Goal: Task Accomplishment & Management: Complete application form

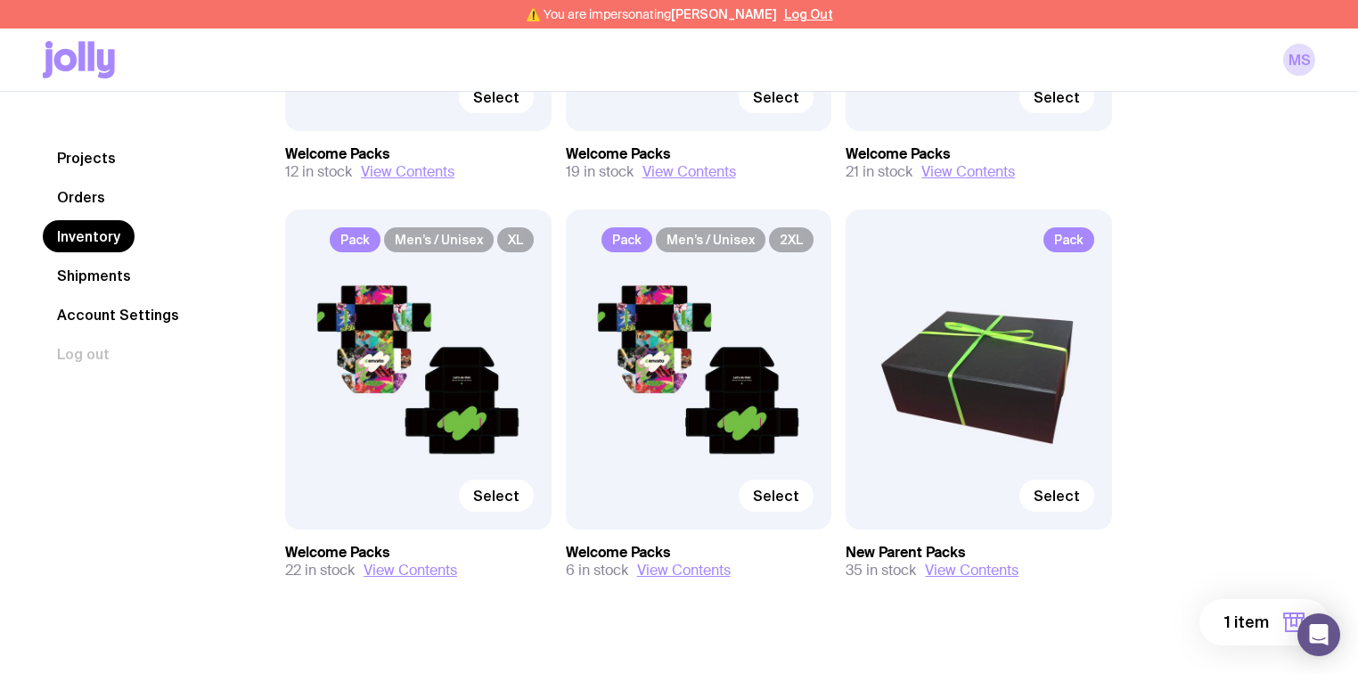
scroll to position [499, 0]
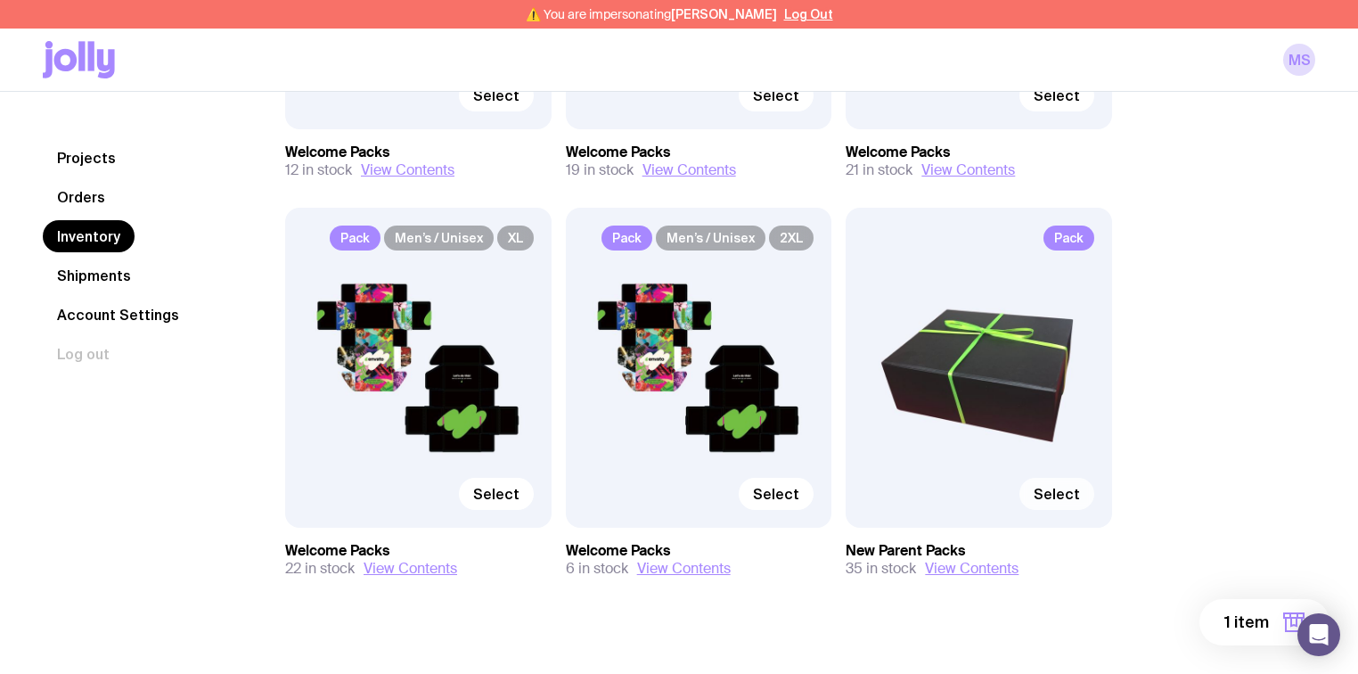
click at [1048, 488] on span "Select" at bounding box center [1057, 494] width 46 height 18
click at [0, 0] on input "Select" at bounding box center [0, 0] width 0 height 0
click at [1239, 622] on span "2 items" at bounding box center [1240, 621] width 58 height 21
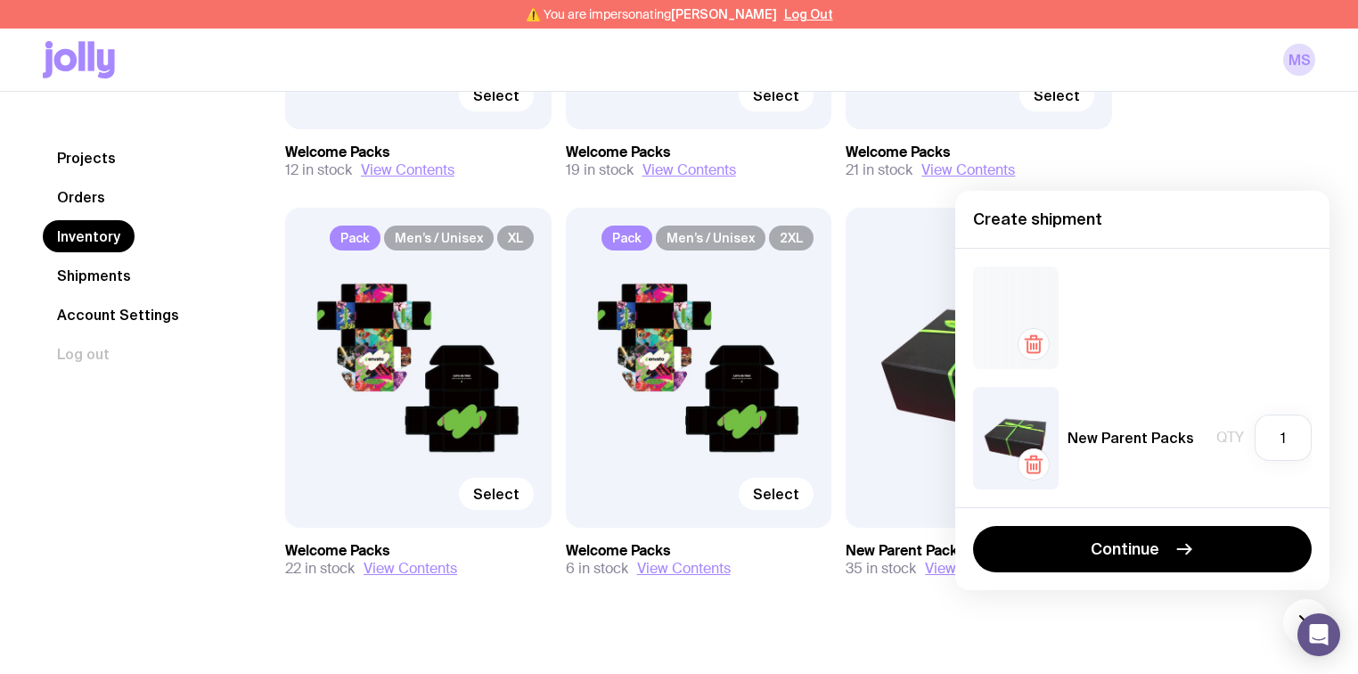
click at [1034, 342] on icon "button" at bounding box center [1033, 343] width 21 height 21
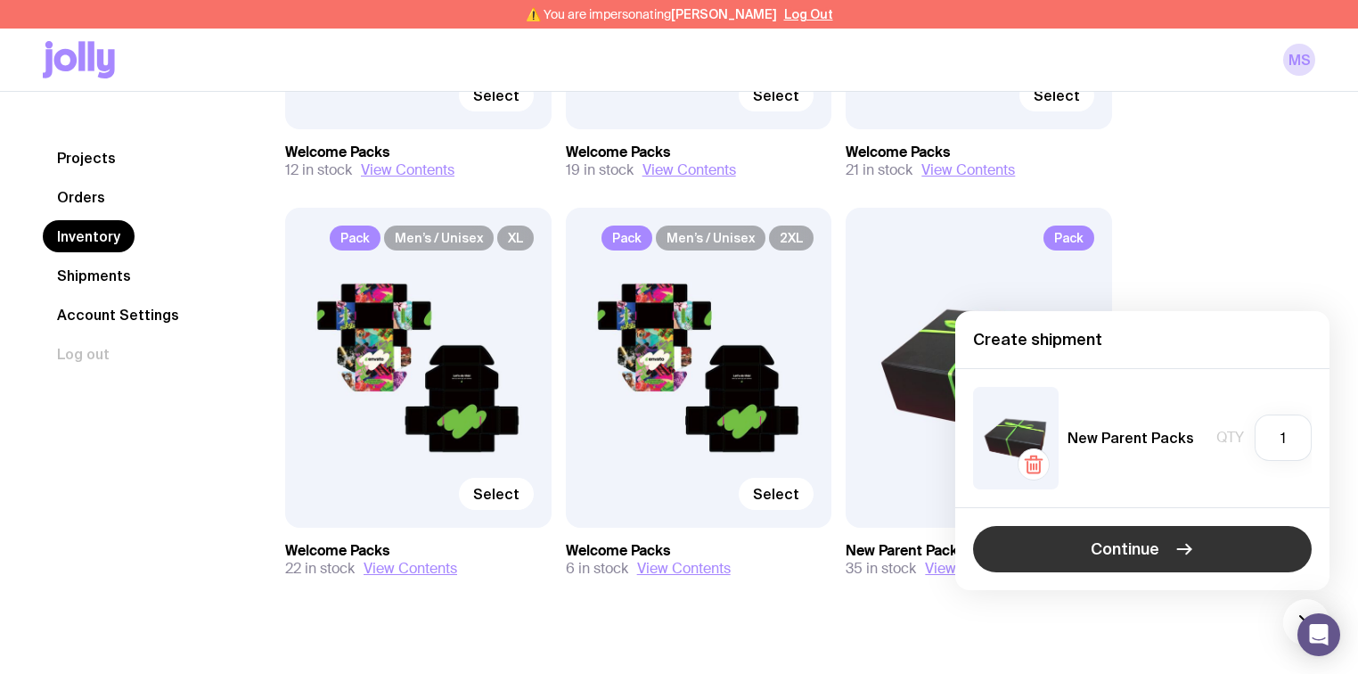
click at [1159, 549] on button "Continue" at bounding box center [1142, 549] width 339 height 46
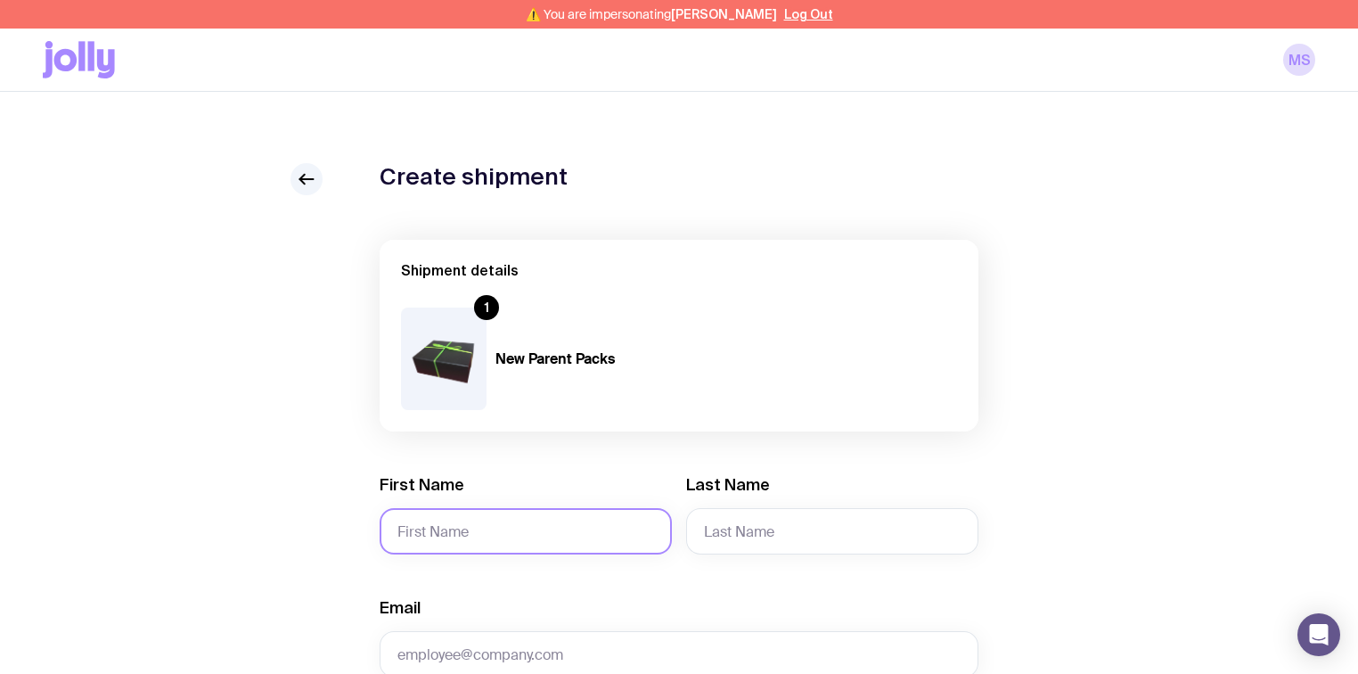
click at [478, 527] on input "First Name" at bounding box center [526, 531] width 292 height 46
paste input "Faith"
type input "Faith"
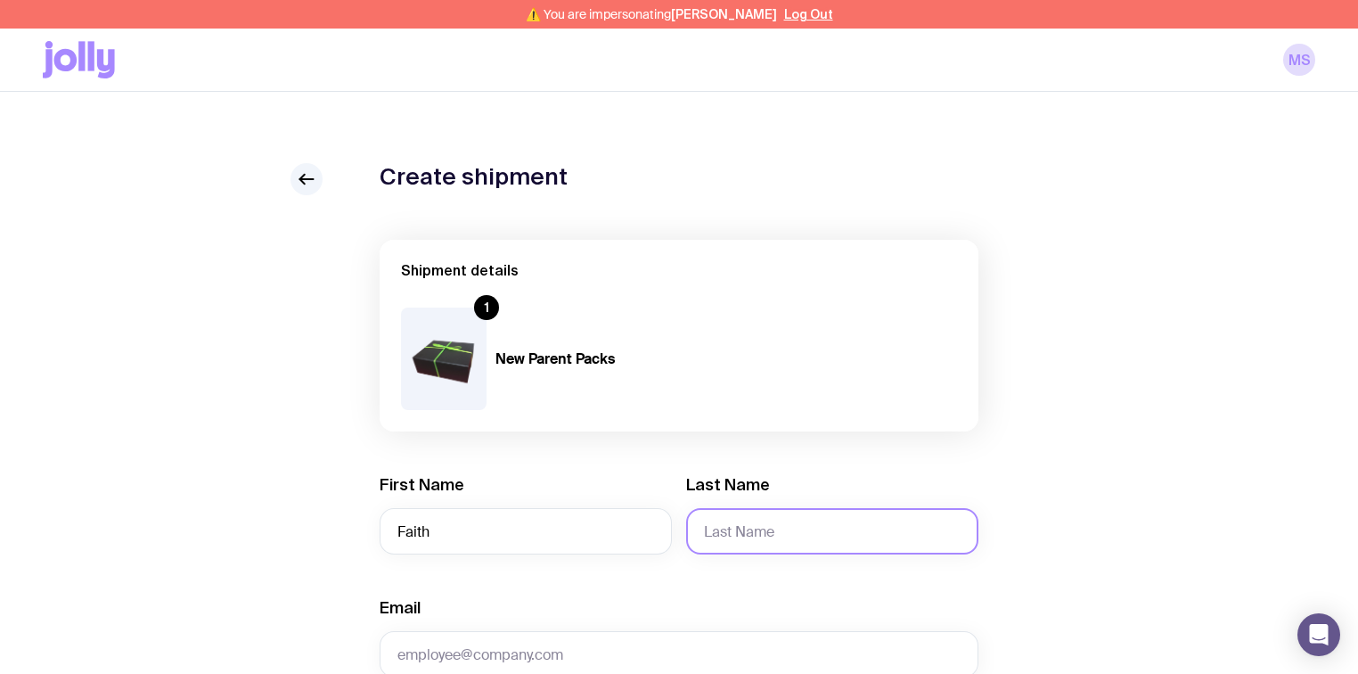
click at [737, 517] on input "Last Name" at bounding box center [832, 531] width 292 height 46
paste input "[PERSON_NAME]"
type input "[PERSON_NAME]"
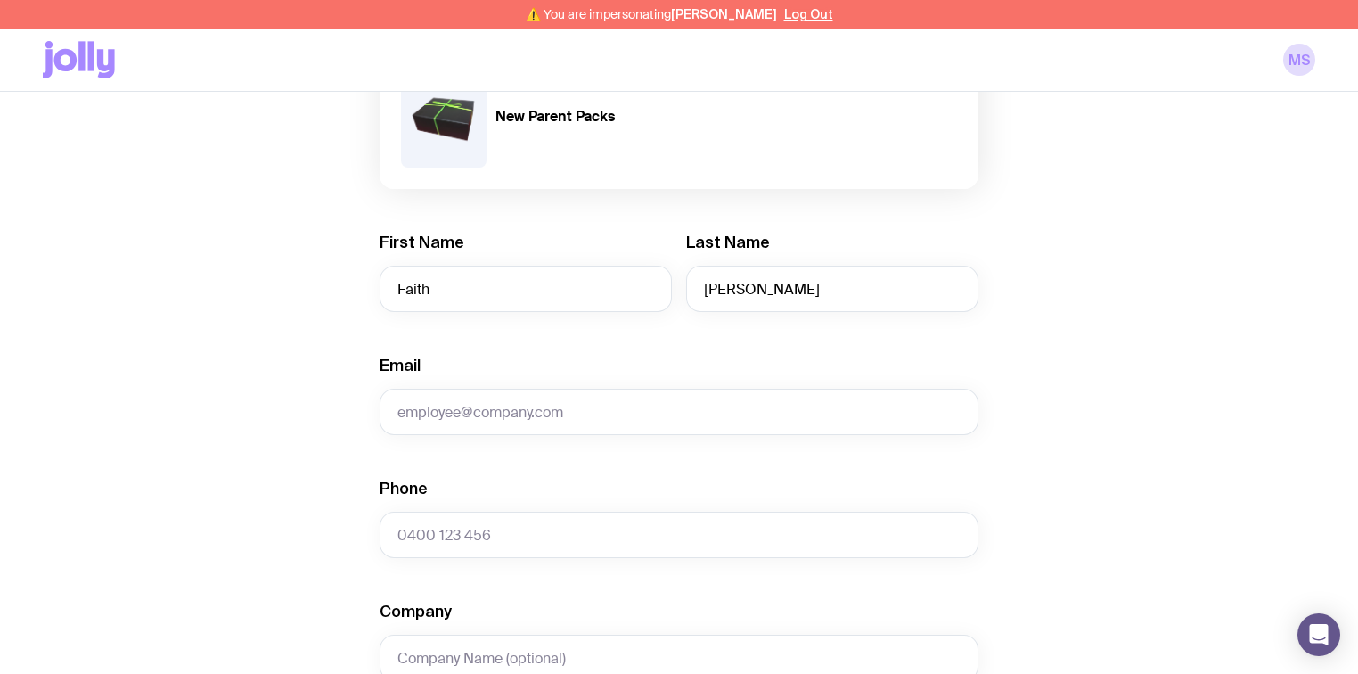
scroll to position [356, 0]
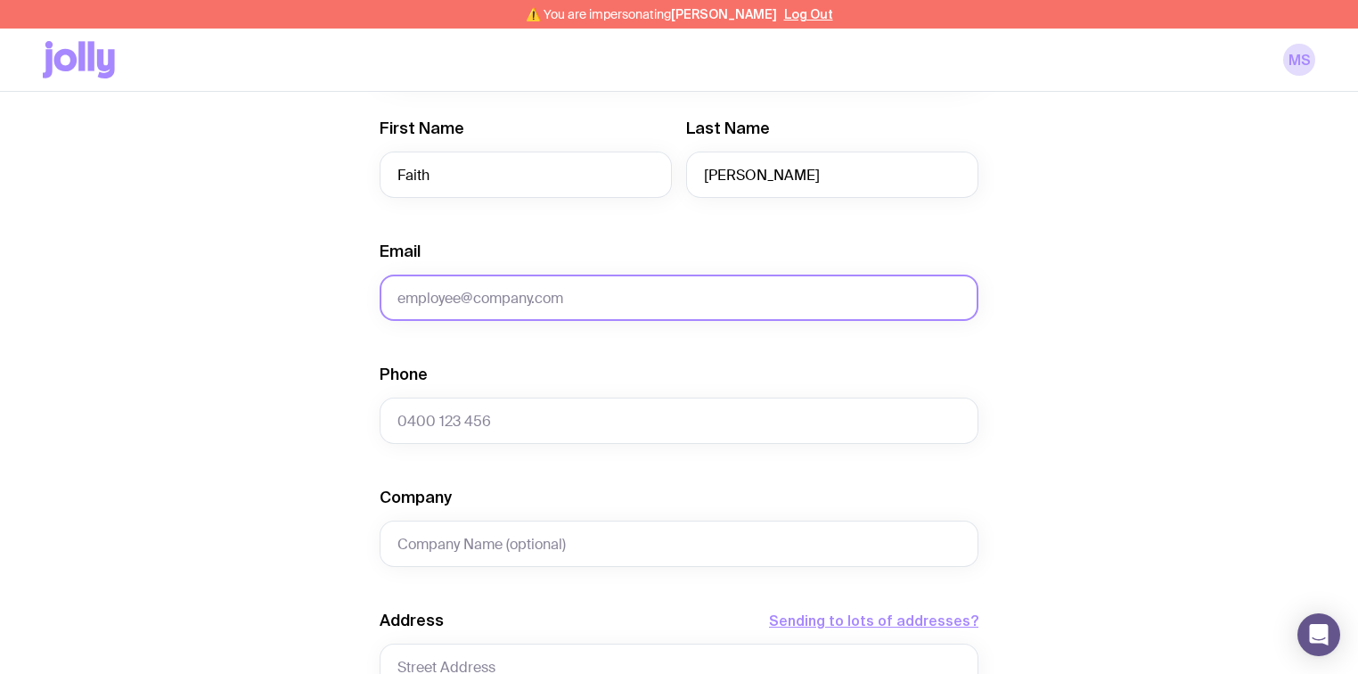
click at [549, 292] on input "Email" at bounding box center [679, 297] width 599 height 46
paste input "[EMAIL_ADDRESS][DOMAIN_NAME]"
type input "[EMAIL_ADDRESS][DOMAIN_NAME]"
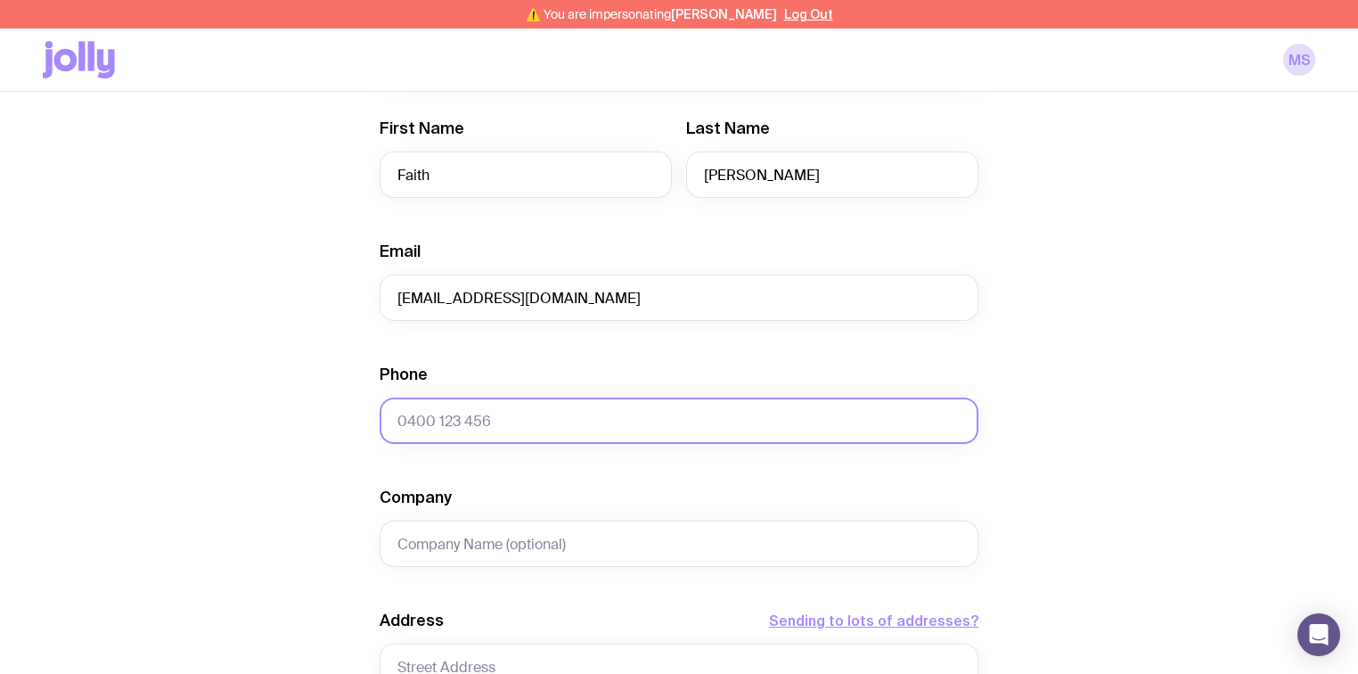
click at [533, 428] on input "Phone" at bounding box center [679, 420] width 599 height 46
paste input "0467080992"
type input "0467080992"
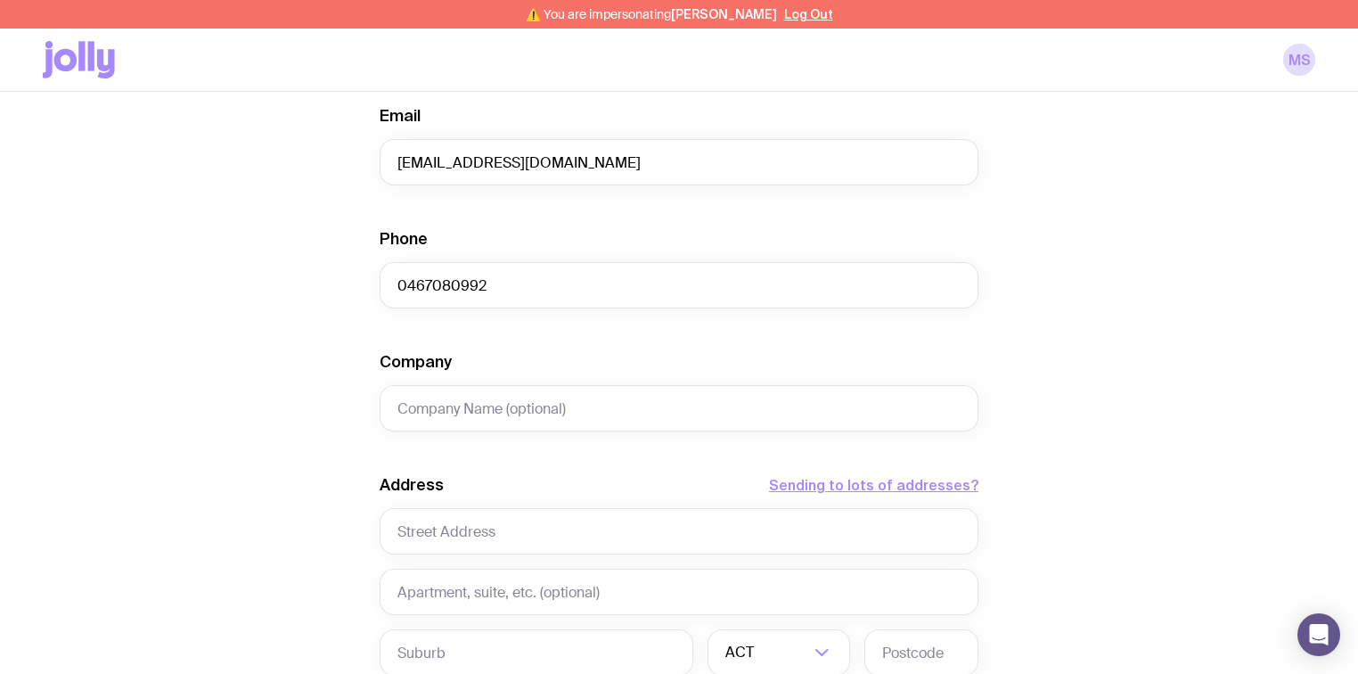
scroll to position [499, 0]
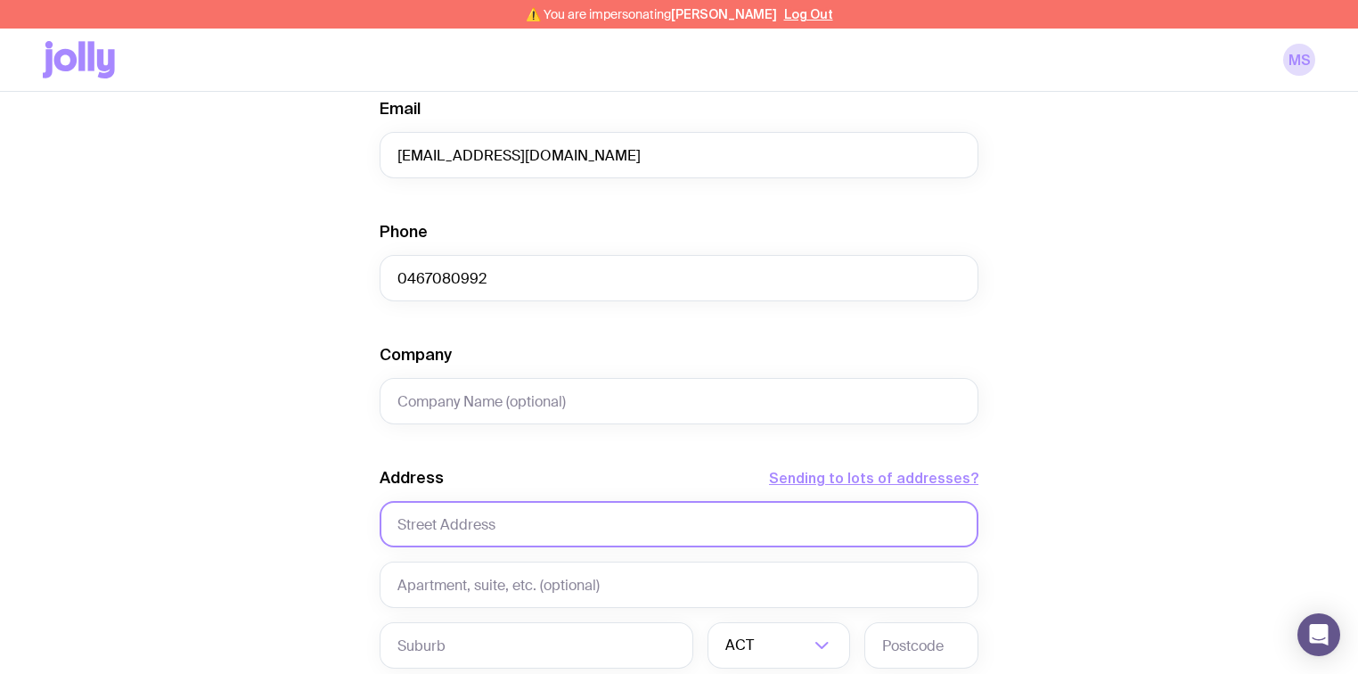
click at [432, 523] on input "text" at bounding box center [679, 524] width 599 height 46
paste input "[STREET_ADDRESS][PERSON_NAME]"
type input "[STREET_ADDRESS][PERSON_NAME]"
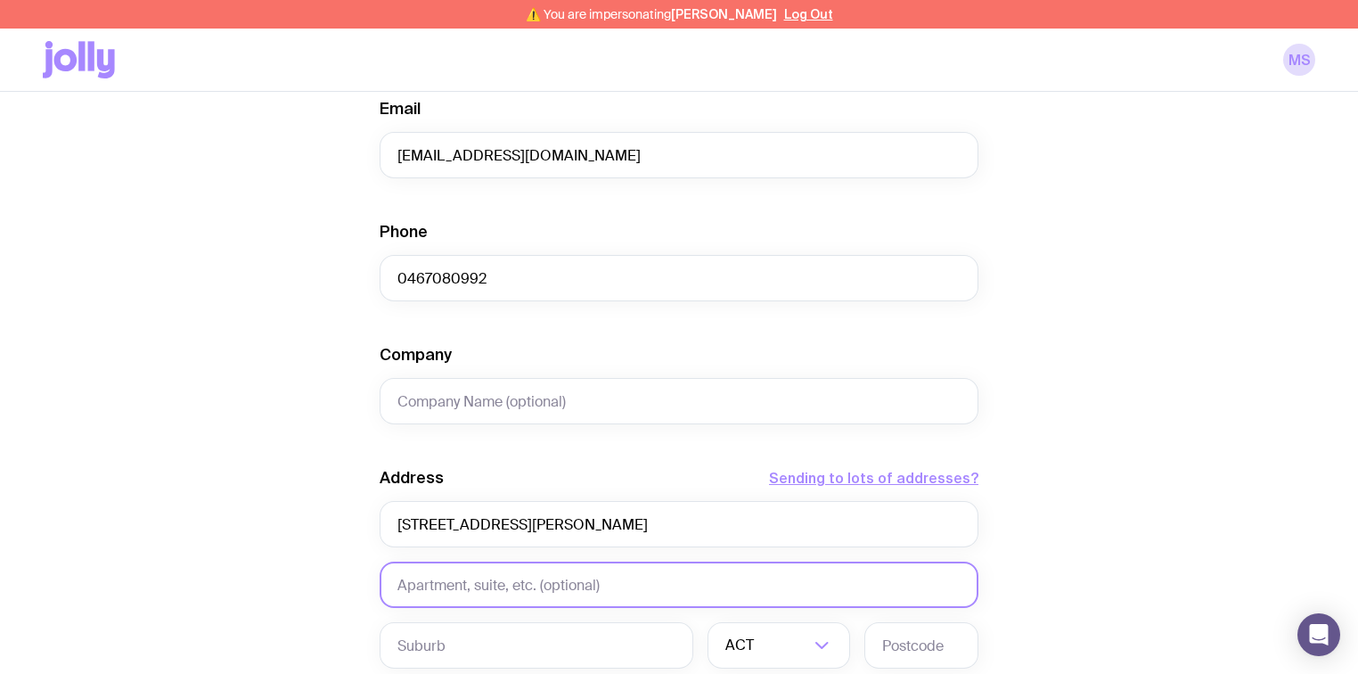
click at [417, 577] on input "text" at bounding box center [679, 584] width 599 height 46
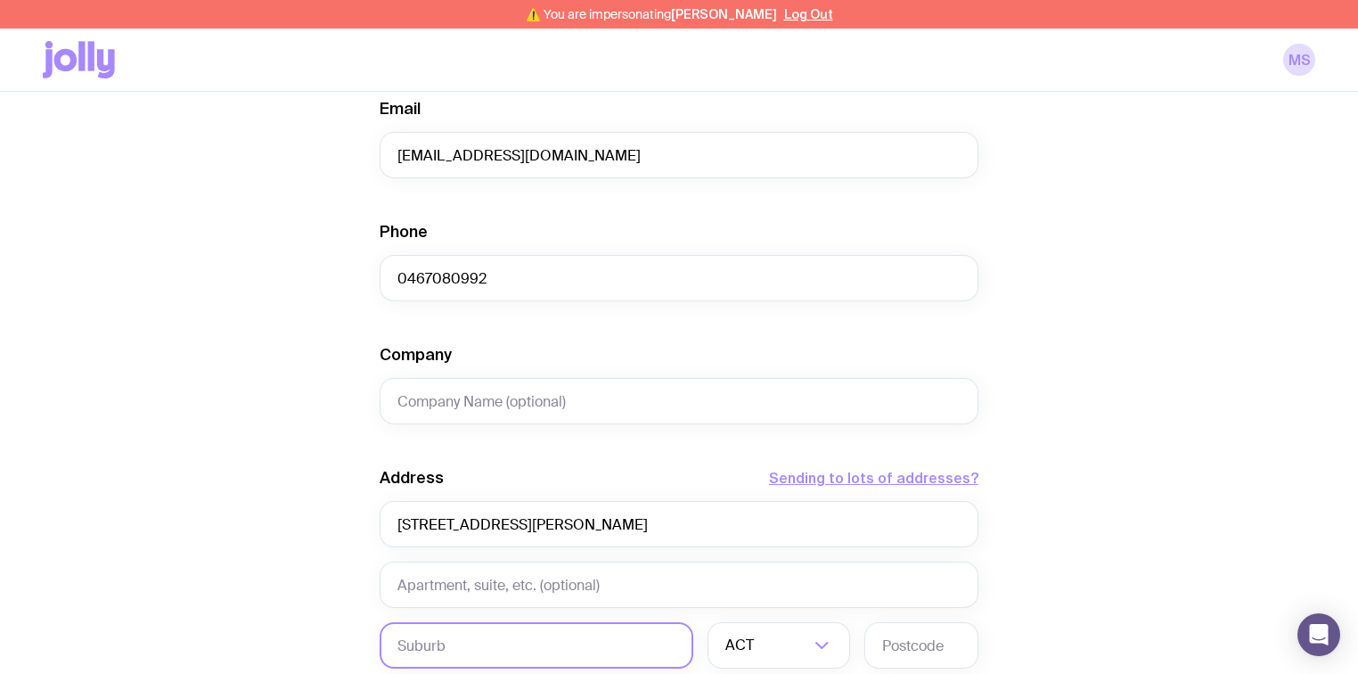
click at [414, 638] on input "text" at bounding box center [537, 645] width 314 height 46
paste input "[PERSON_NAME]"
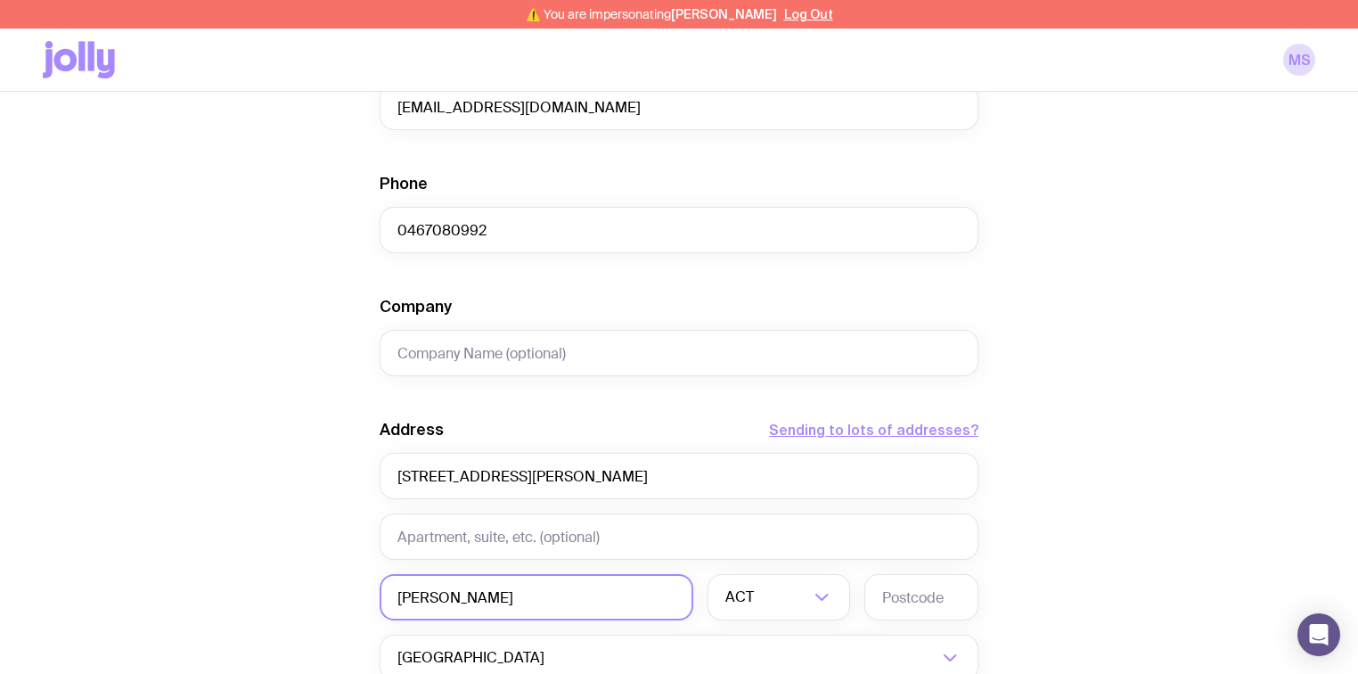
scroll to position [570, 0]
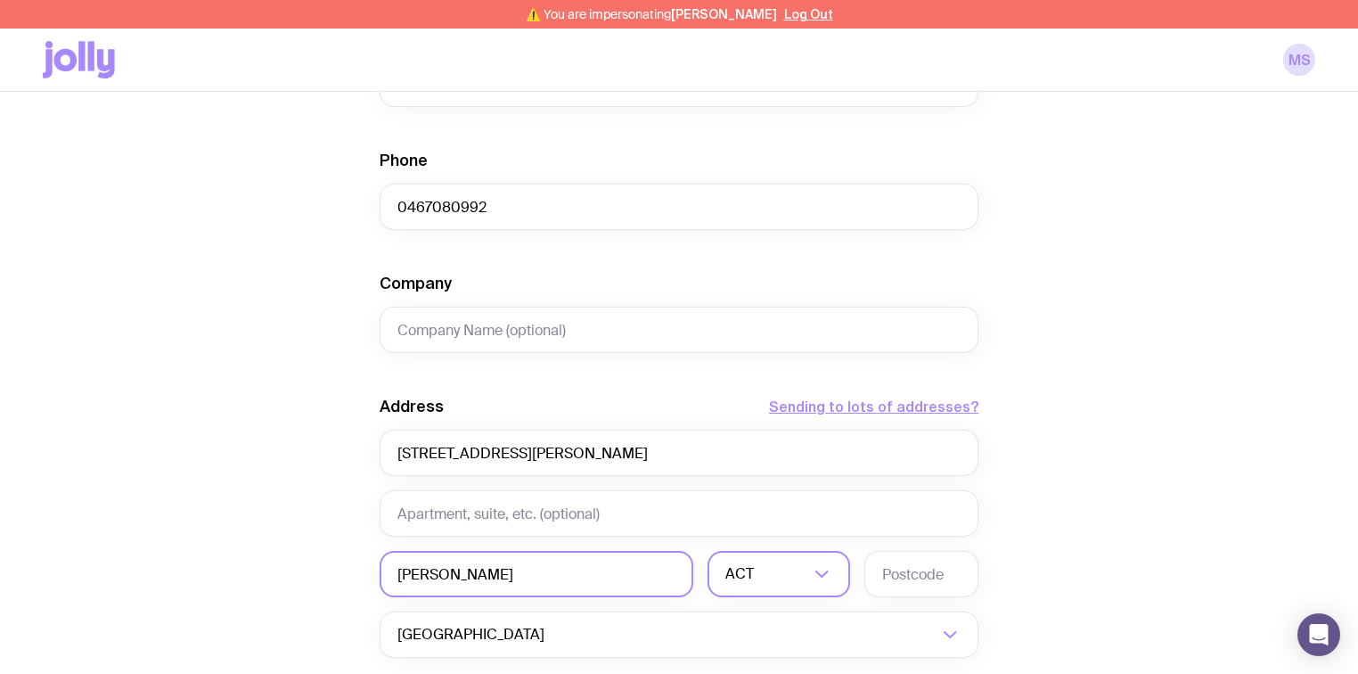
type input "[PERSON_NAME]"
click at [741, 581] on div "ACT" at bounding box center [759, 574] width 103 height 46
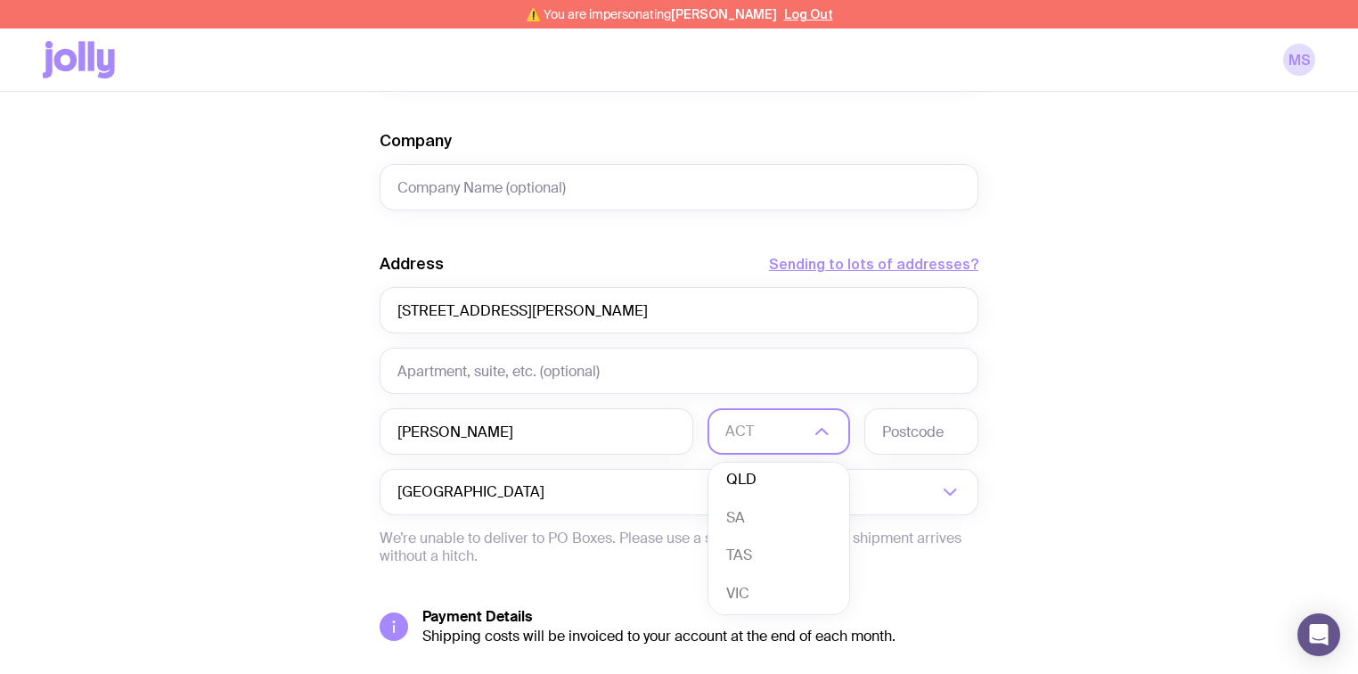
scroll to position [146, 0]
click at [762, 567] on li "VIC" at bounding box center [778, 569] width 141 height 38
click at [920, 413] on input "text" at bounding box center [921, 431] width 114 height 46
type input "3228"
click at [1133, 321] on div "Create shipment Shipment details 1 New Parent Packs First Name Faith Last Name …" at bounding box center [679, 127] width 1272 height 1355
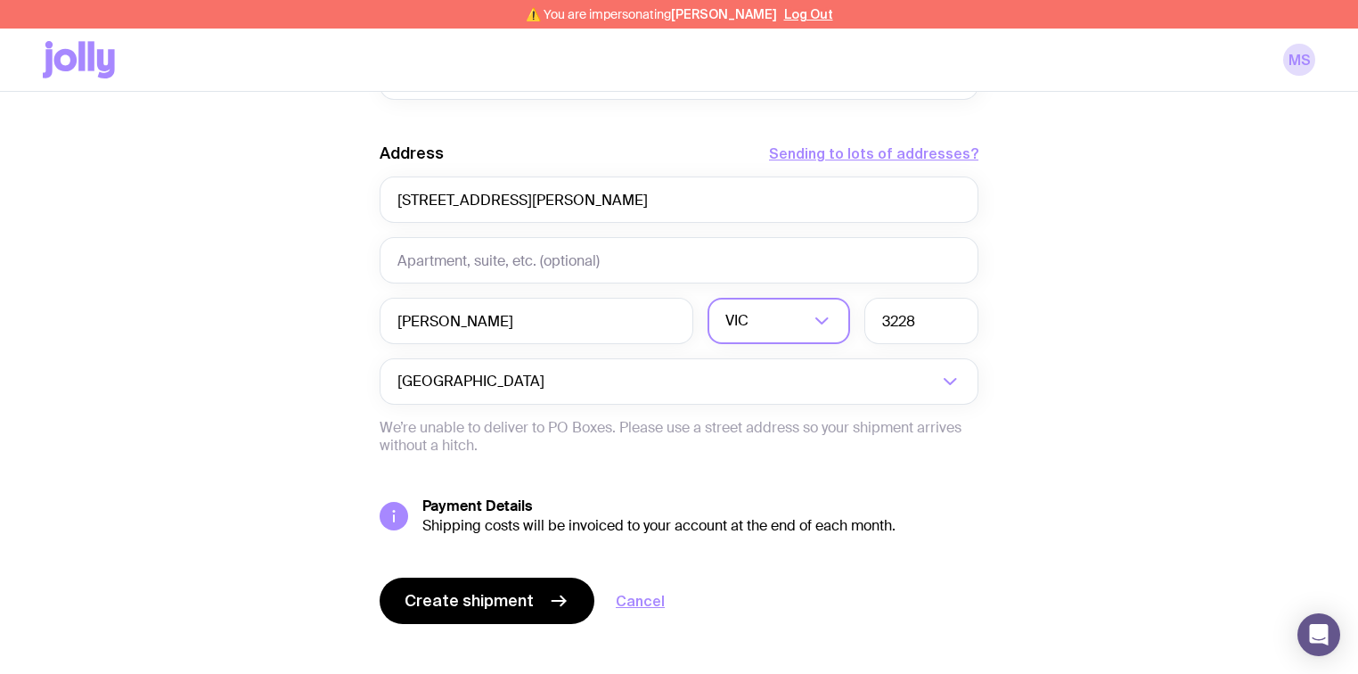
scroll to position [845, 0]
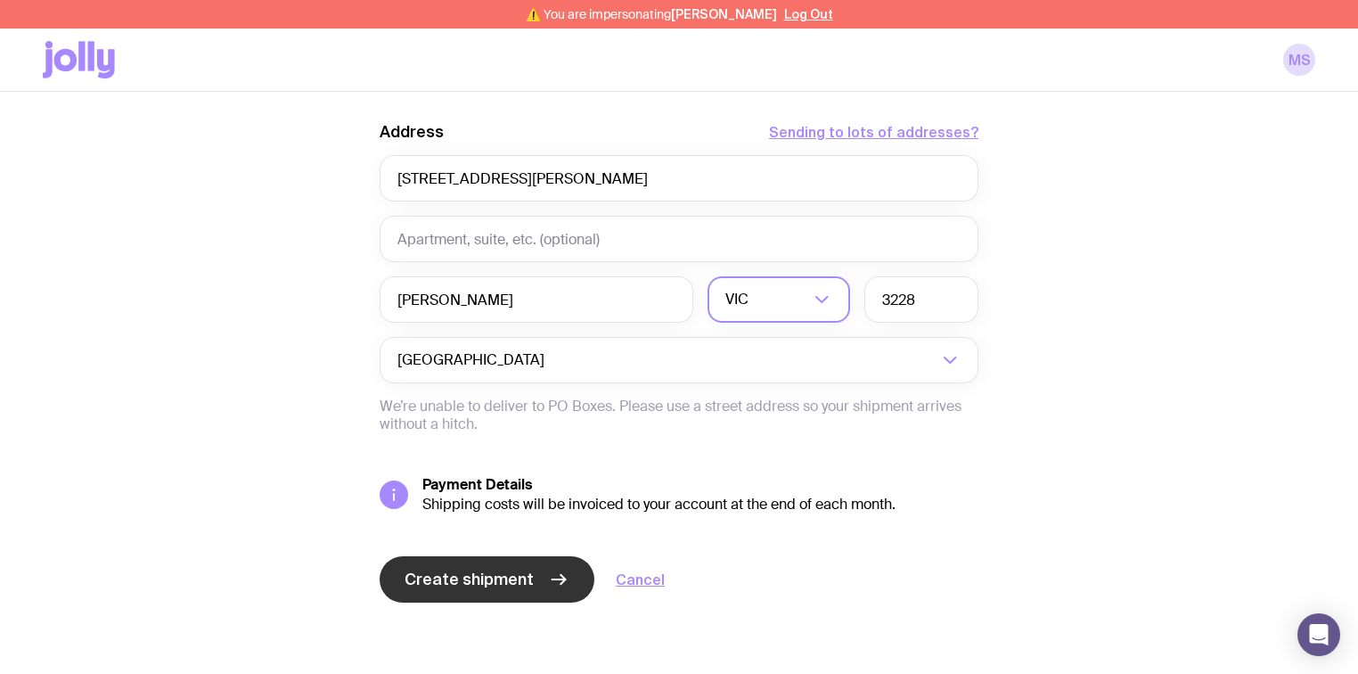
click at [440, 581] on span "Create shipment" at bounding box center [469, 579] width 129 height 21
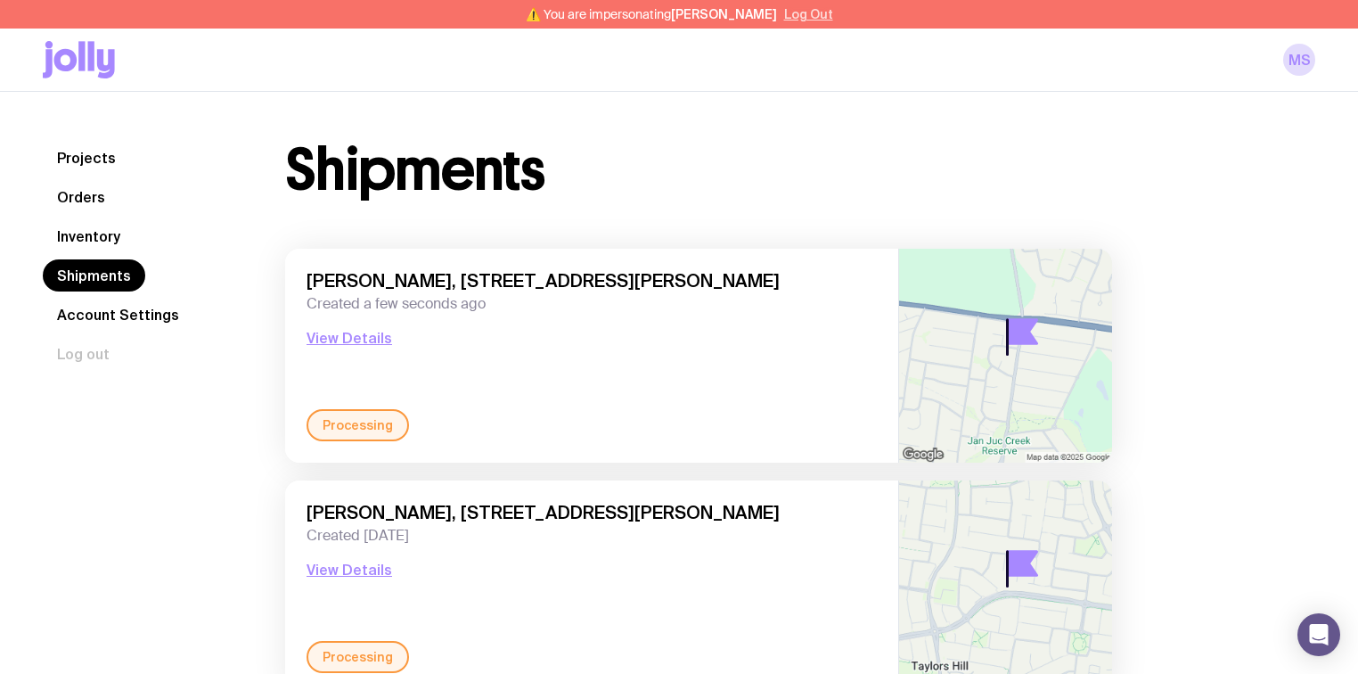
click at [809, 14] on button "Log Out" at bounding box center [808, 14] width 49 height 14
